Goal: Obtain resource: Download file/media

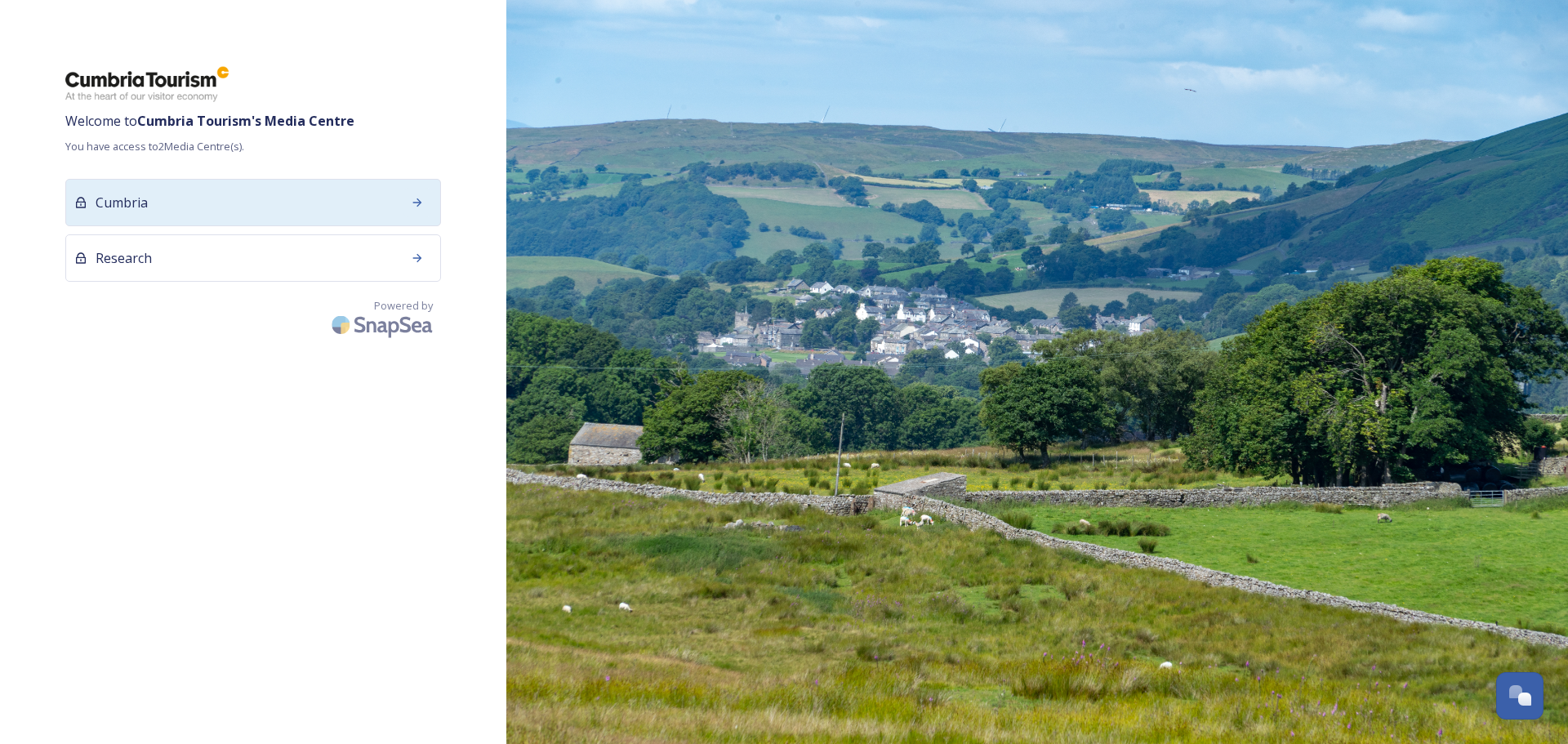
click at [409, 206] on div at bounding box center [417, 203] width 30 height 30
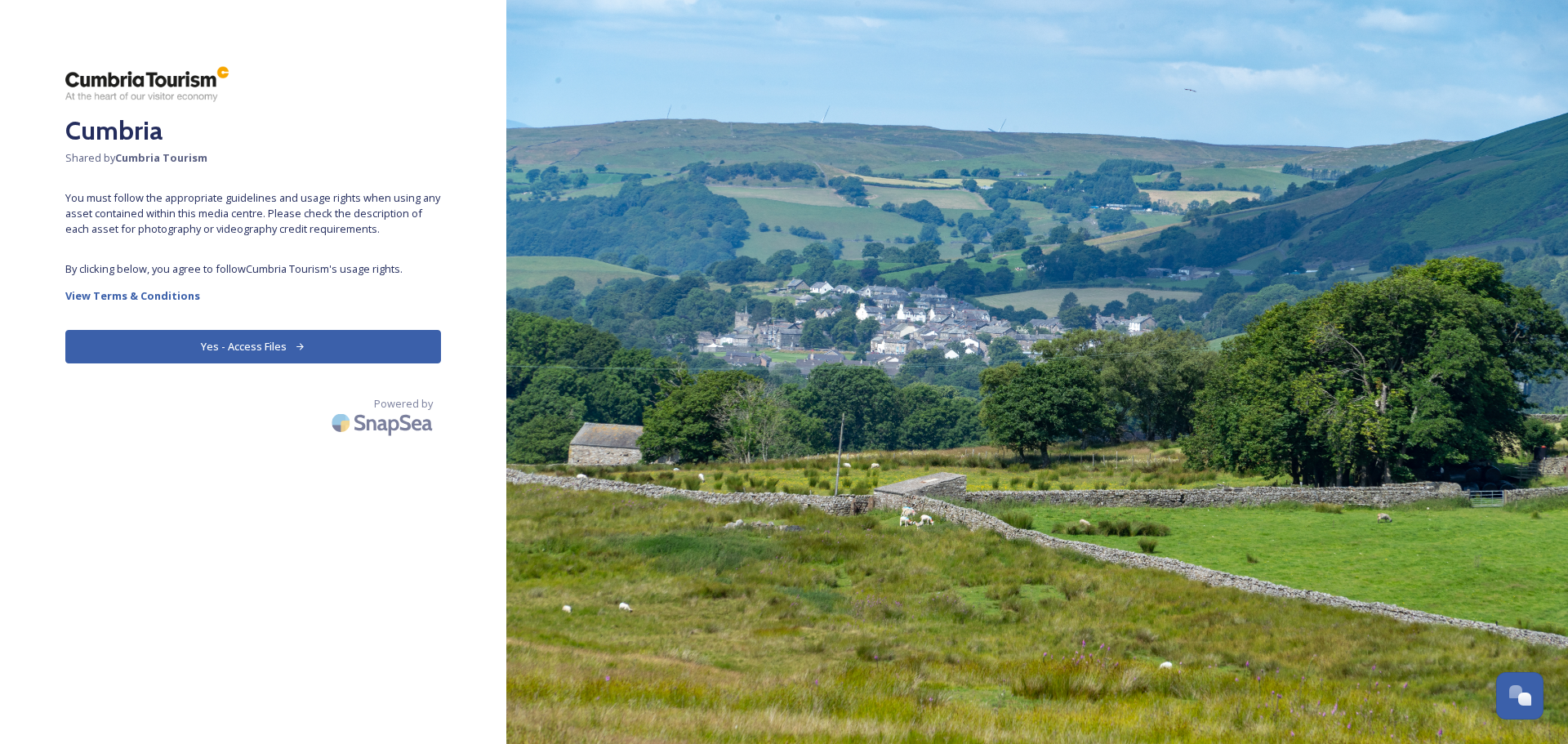
click at [263, 343] on button "Yes - Access Files" at bounding box center [254, 346] width 376 height 33
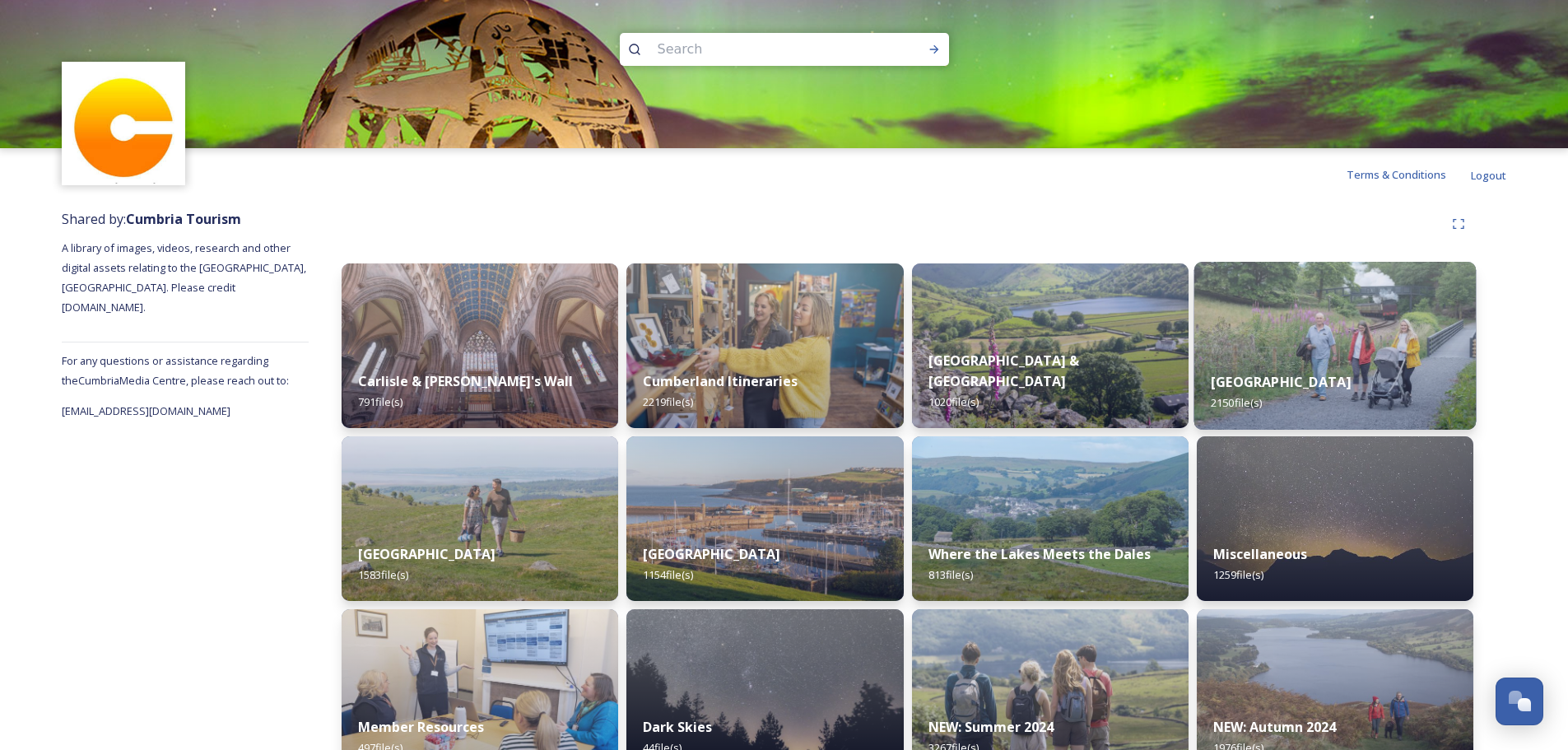
click at [1296, 381] on strong "[GEOGRAPHIC_DATA]" at bounding box center [1281, 382] width 140 height 18
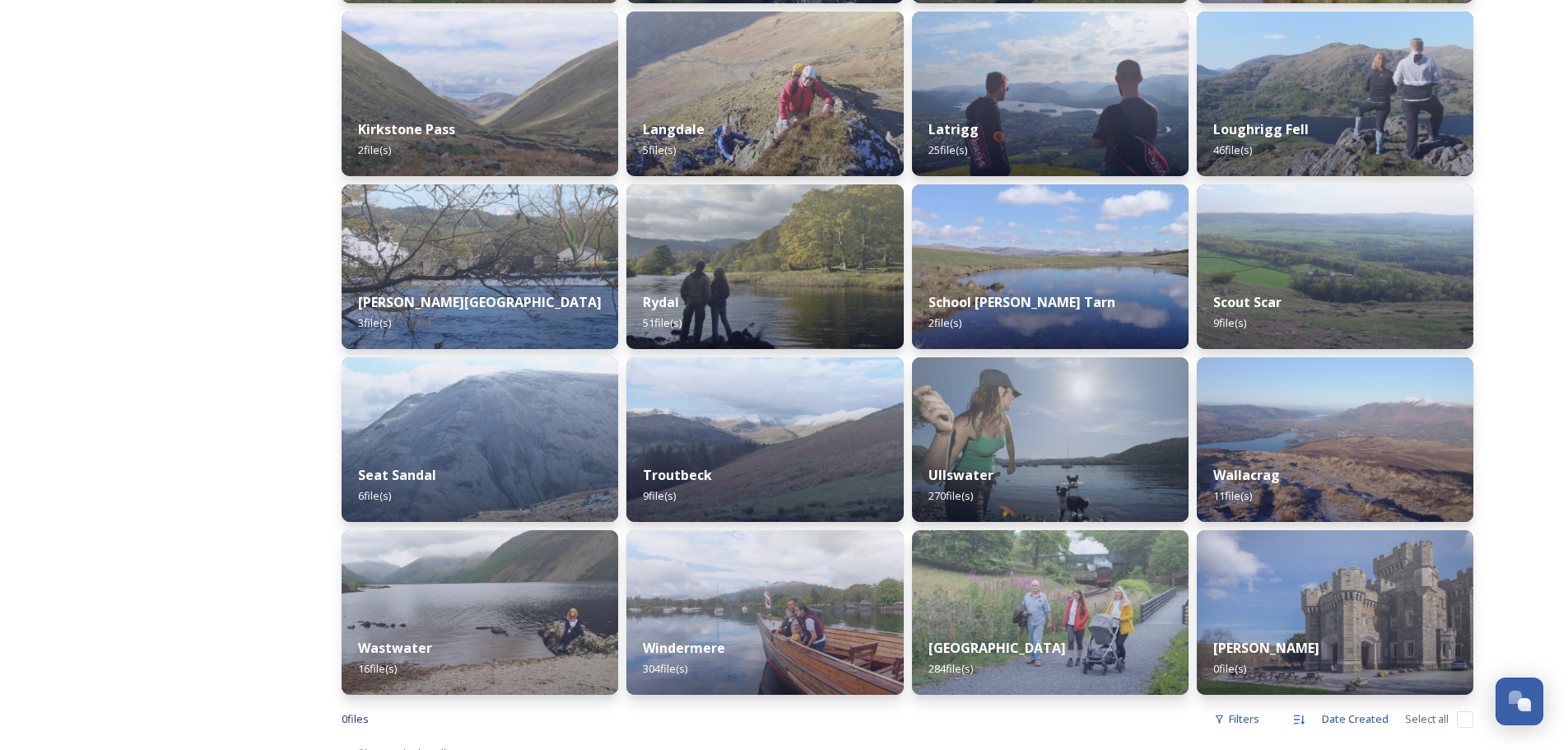
scroll to position [965, 0]
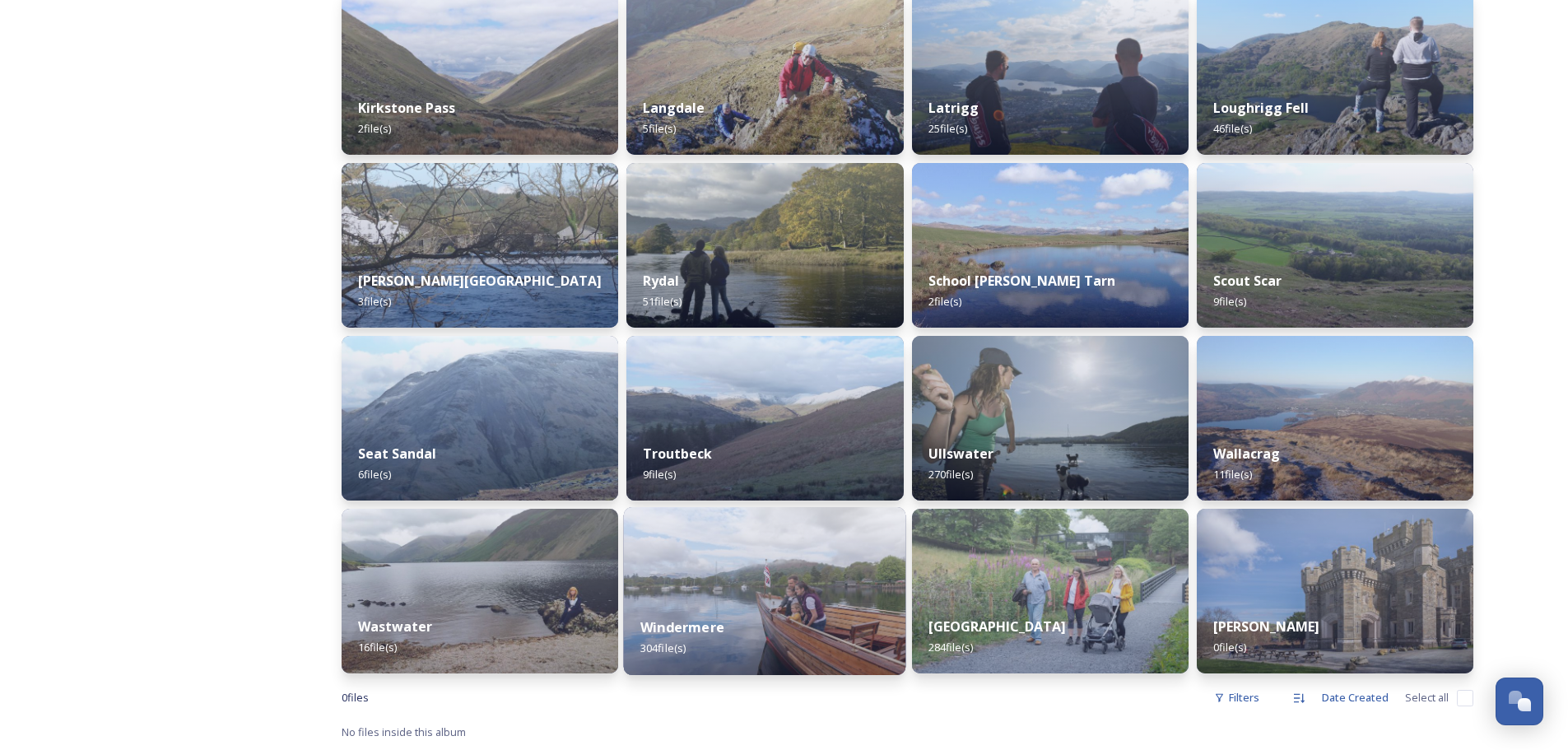
click at [745, 597] on img at bounding box center [765, 590] width 283 height 168
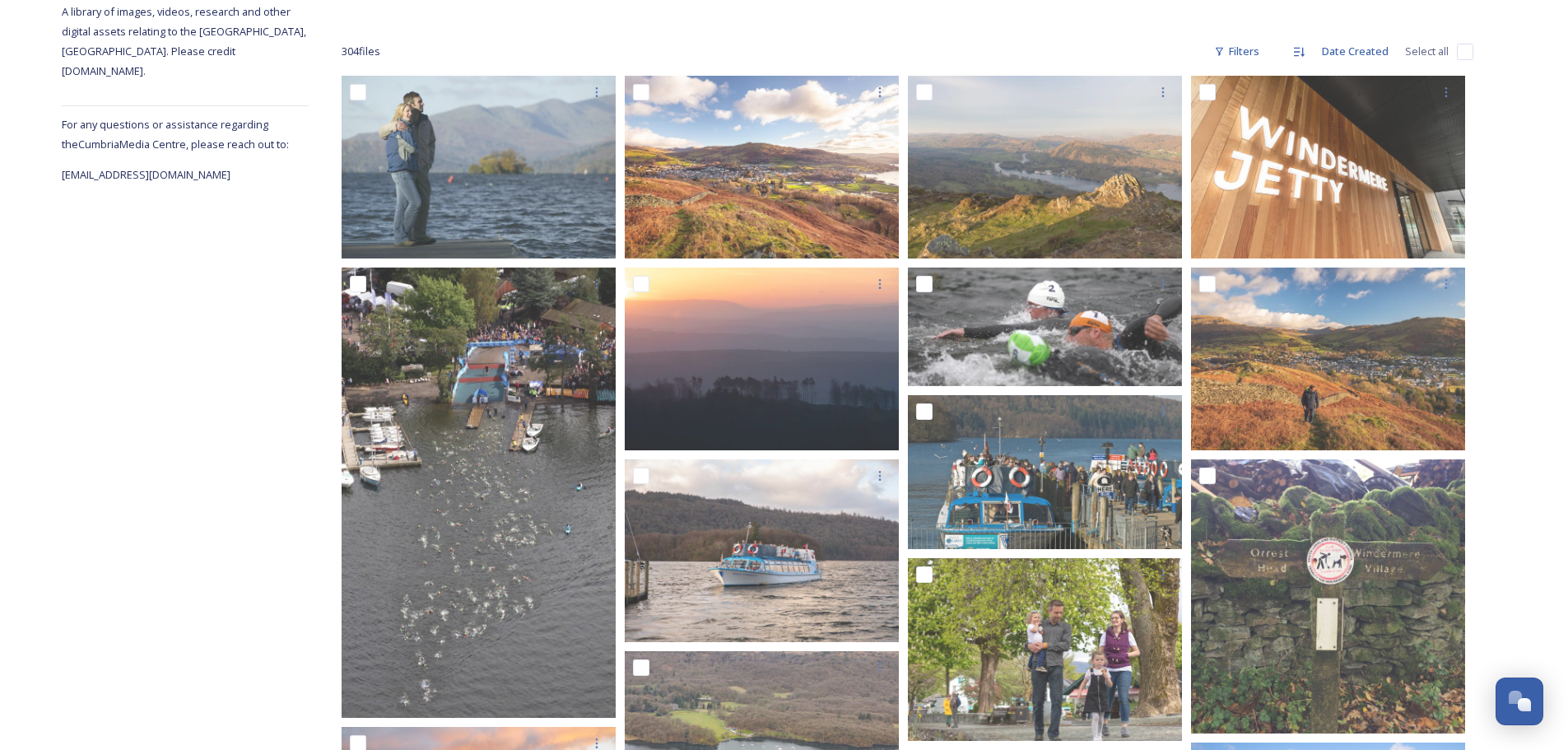
scroll to position [247, 0]
